Goal: Navigation & Orientation: Go to known website

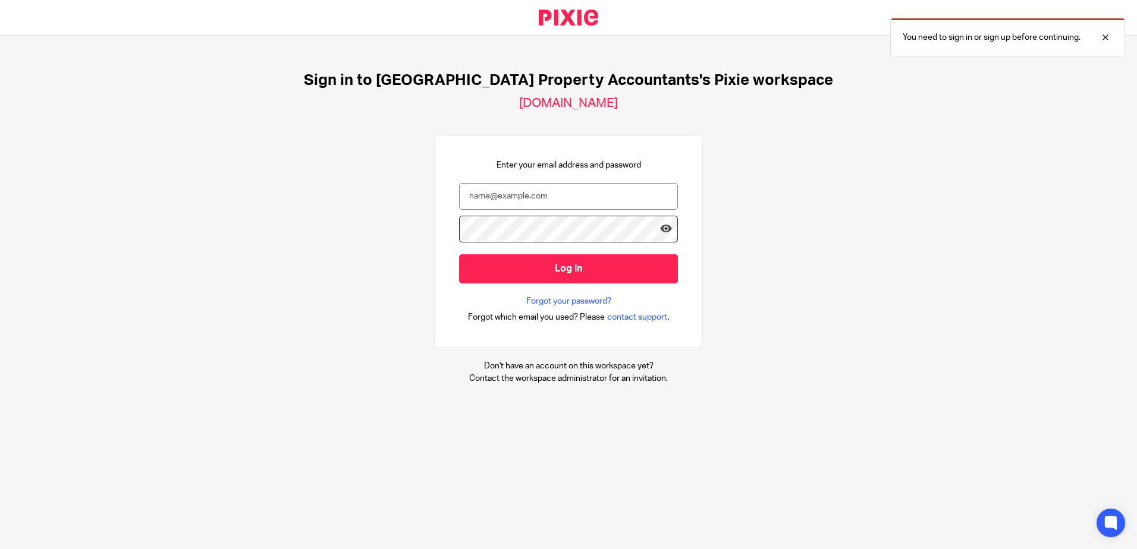
click at [678, 310] on div at bounding box center [678, 310] width 0 height 0
click at [1103, 36] on div at bounding box center [1096, 37] width 32 height 14
click at [520, 202] on input "email" at bounding box center [568, 196] width 219 height 27
type input "[EMAIL_ADDRESS][DOMAIN_NAME]"
click at [459, 254] on input "Log in" at bounding box center [568, 268] width 219 height 29
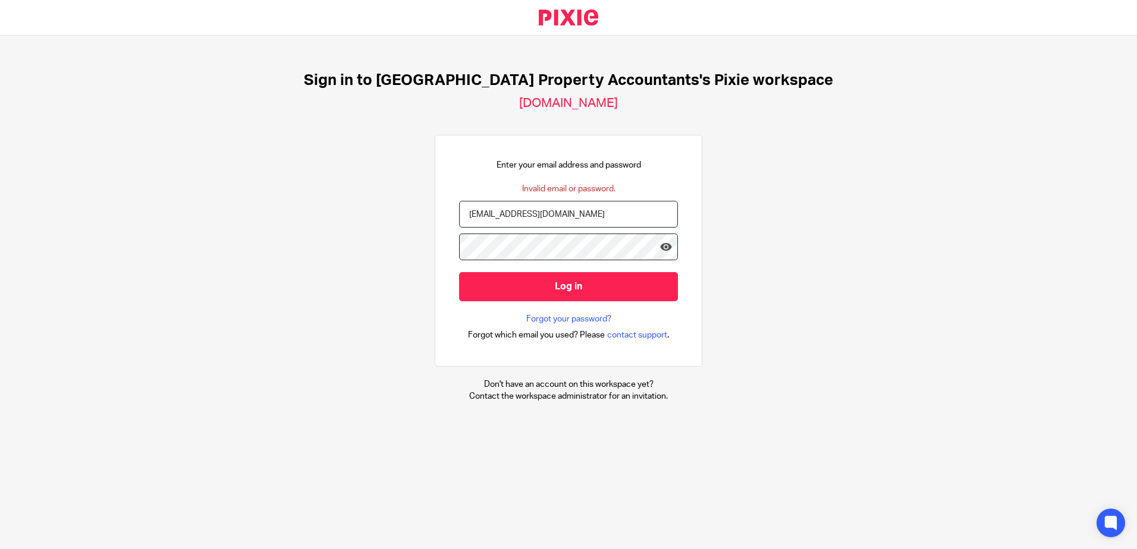
click at [459, 272] on input "Log in" at bounding box center [568, 286] width 219 height 29
